Goal: Task Accomplishment & Management: Manage account settings

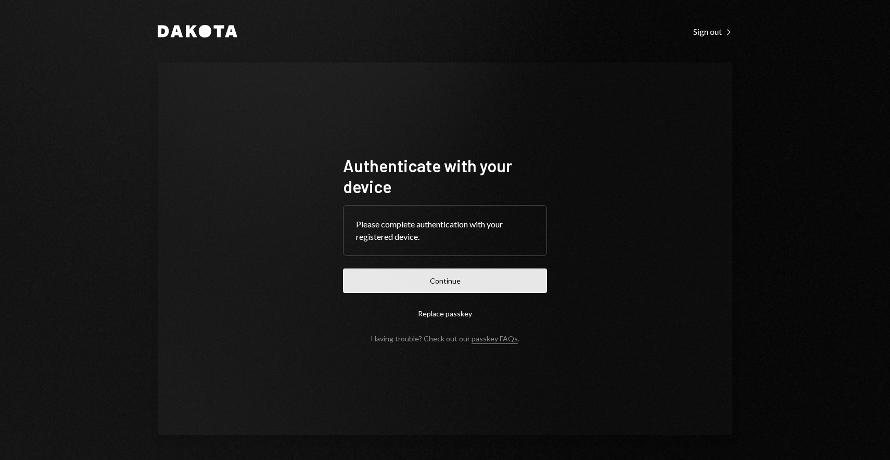
click at [428, 268] on form "Authenticate with your device Please complete authentication with your register…" at bounding box center [445, 249] width 204 height 188
click at [432, 272] on button "Continue" at bounding box center [445, 281] width 204 height 24
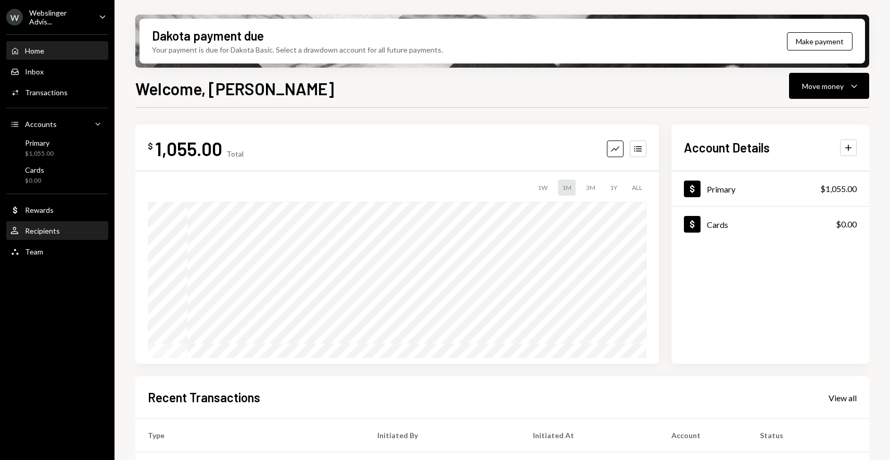
click at [60, 232] on div "User Recipients" at bounding box center [57, 230] width 94 height 9
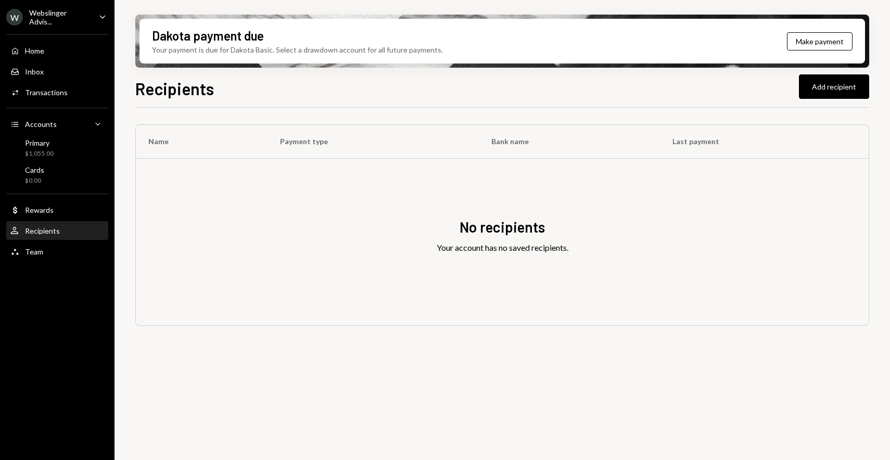
click at [98, 9] on div "W Webslinger Advis... Caret Down" at bounding box center [57, 17] width 114 height 18
click at [244, 88] on div "Recipients Add recipient" at bounding box center [502, 87] width 734 height 23
click at [64, 14] on div "Webslinger Advis..." at bounding box center [59, 17] width 61 height 18
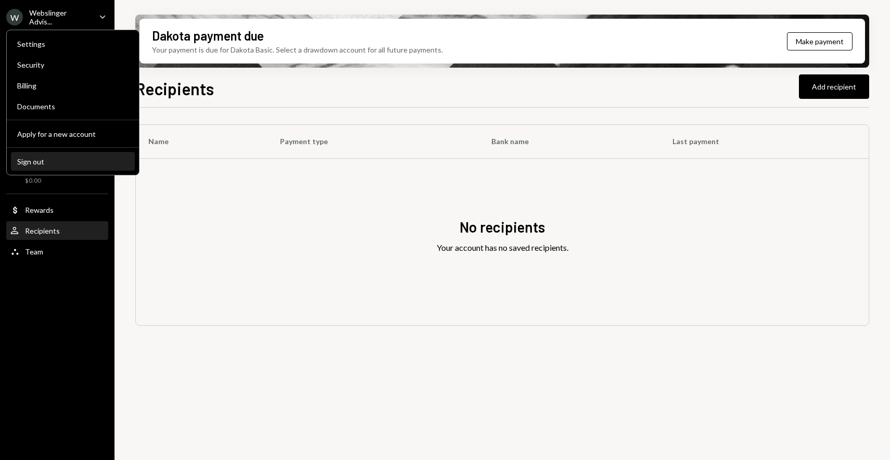
click at [68, 164] on div "Sign out" at bounding box center [72, 161] width 111 height 9
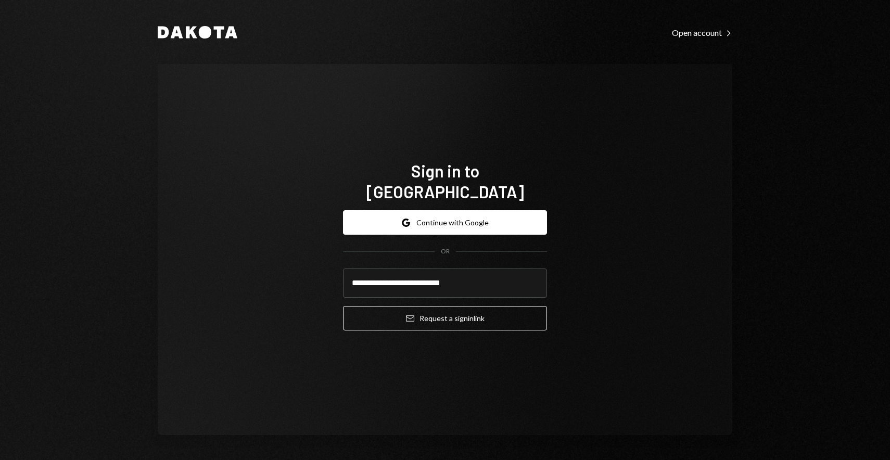
type input "**********"
click at [343, 306] on button "Email Request a sign in link" at bounding box center [445, 318] width 204 height 24
